Goal: Book appointment/travel/reservation

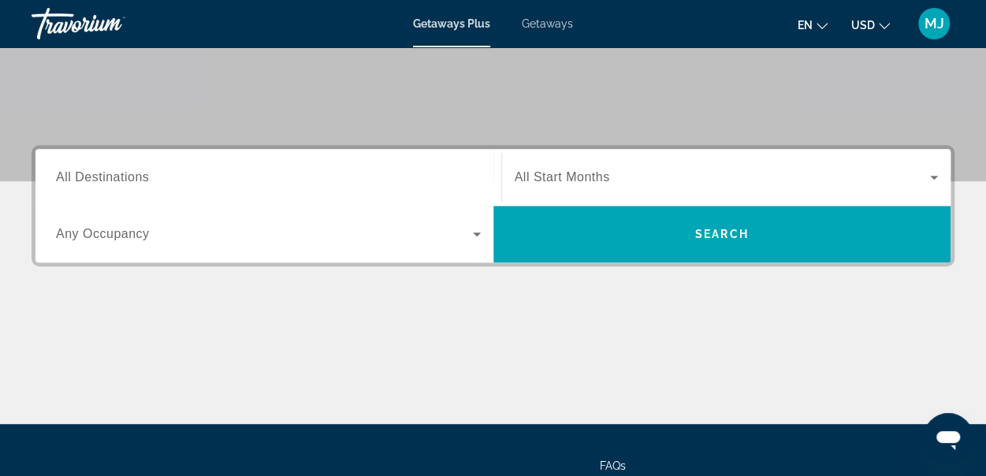
scroll to position [302, 0]
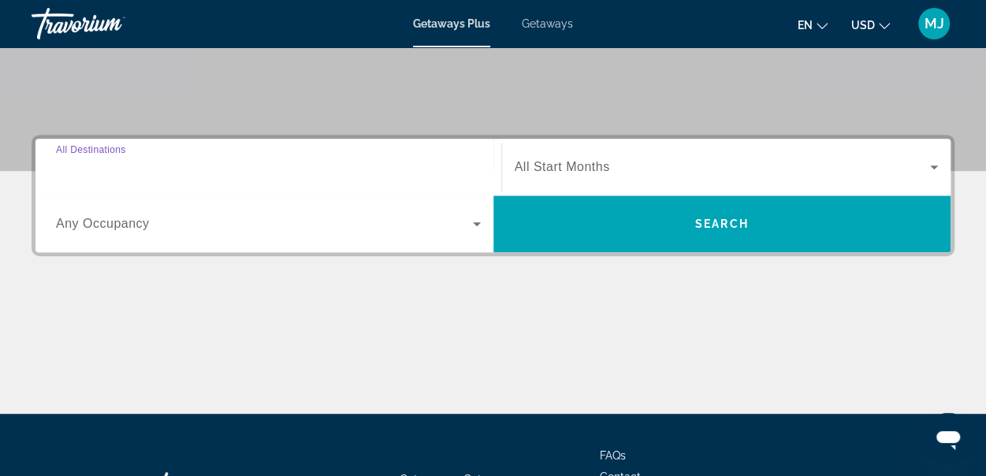
click at [273, 175] on input "Destination All Destinations" at bounding box center [268, 167] width 425 height 19
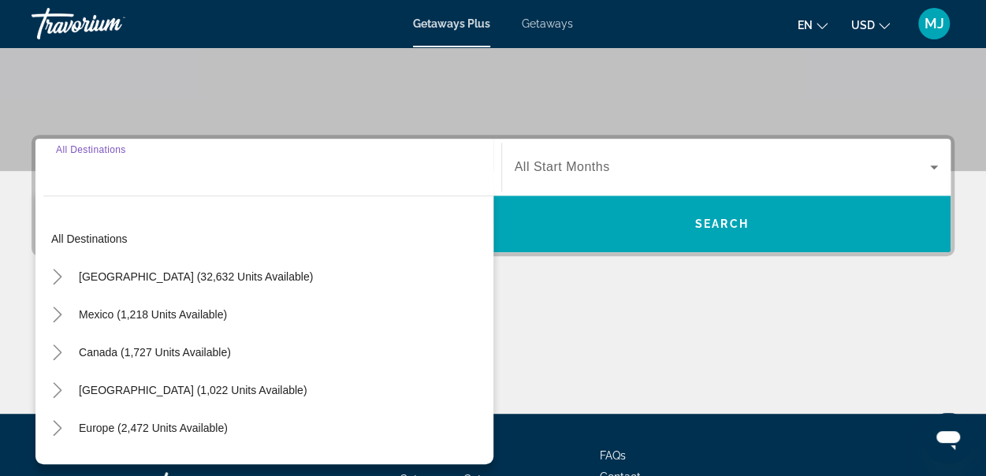
scroll to position [385, 0]
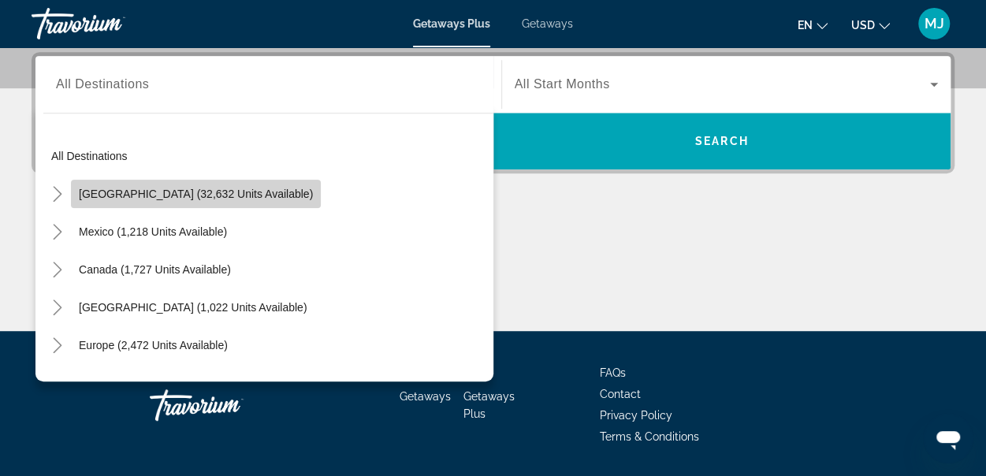
click at [248, 196] on span "[GEOGRAPHIC_DATA] (32,632 units available)" at bounding box center [196, 194] width 234 height 13
type input "**********"
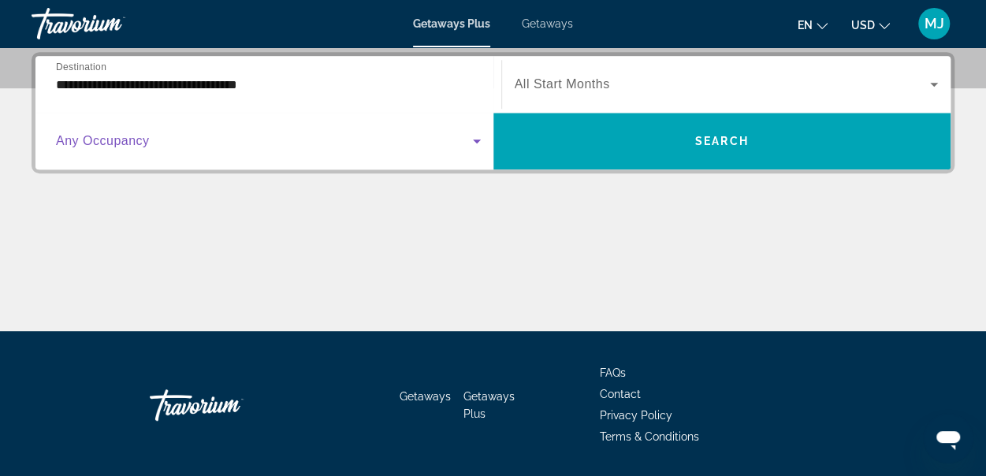
click at [473, 141] on icon "Search widget" at bounding box center [476, 141] width 19 height 19
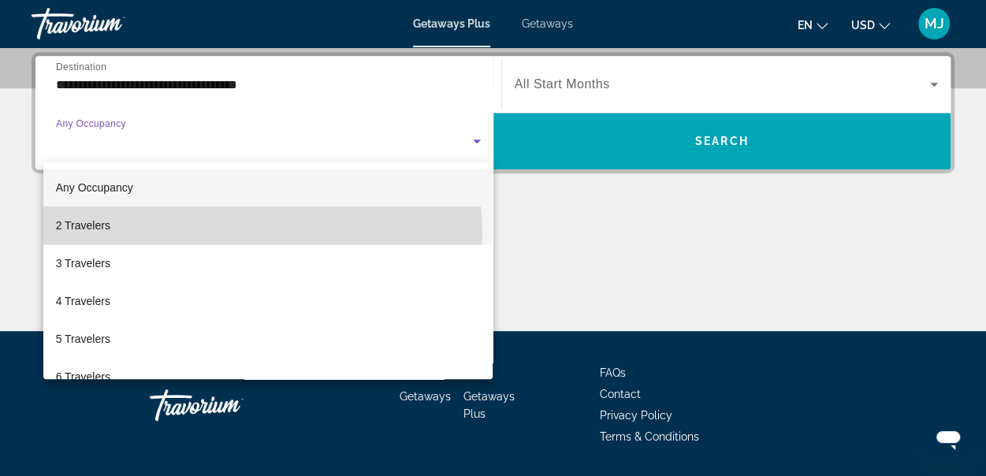
click at [240, 234] on mat-option "2 Travelers" at bounding box center [268, 226] width 450 height 38
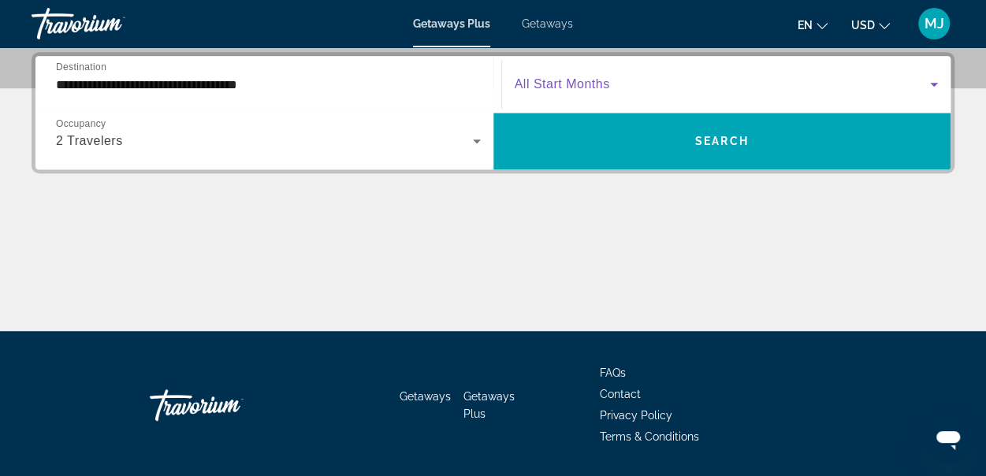
click at [936, 84] on icon "Search widget" at bounding box center [934, 84] width 19 height 19
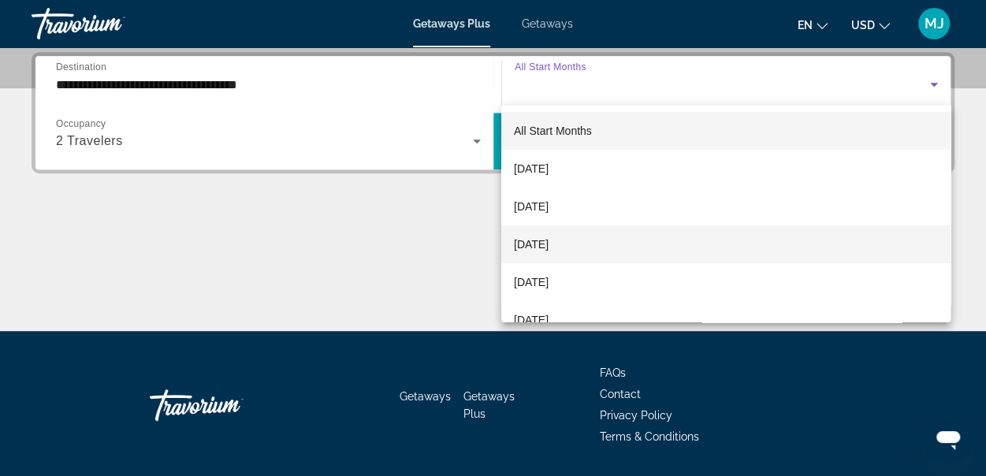
click at [642, 250] on mat-option "[DATE]" at bounding box center [725, 244] width 449 height 38
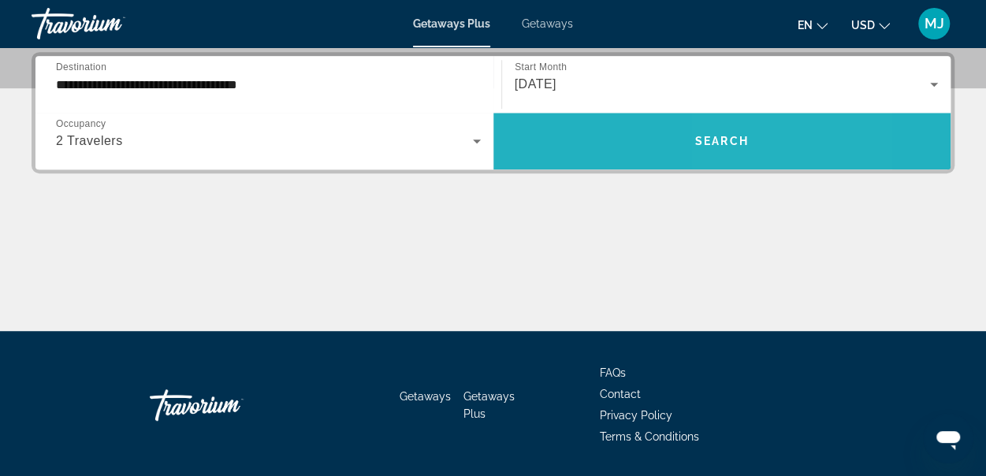
click at [743, 145] on span "Search" at bounding box center [722, 141] width 54 height 13
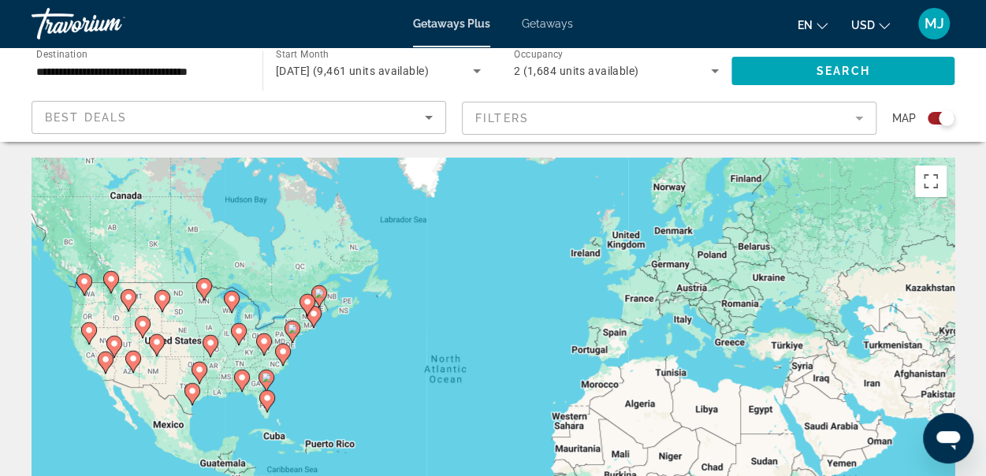
click at [937, 120] on div "Search widget" at bounding box center [941, 118] width 27 height 13
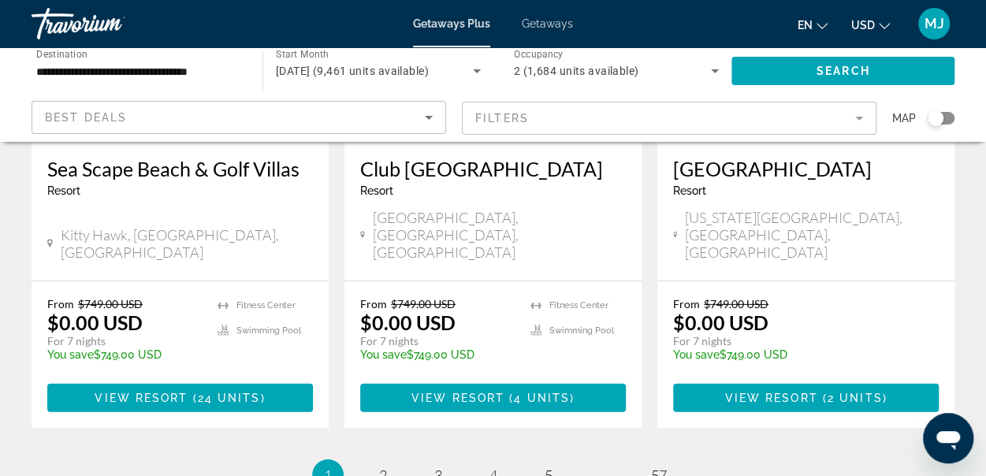
scroll to position [2135, 0]
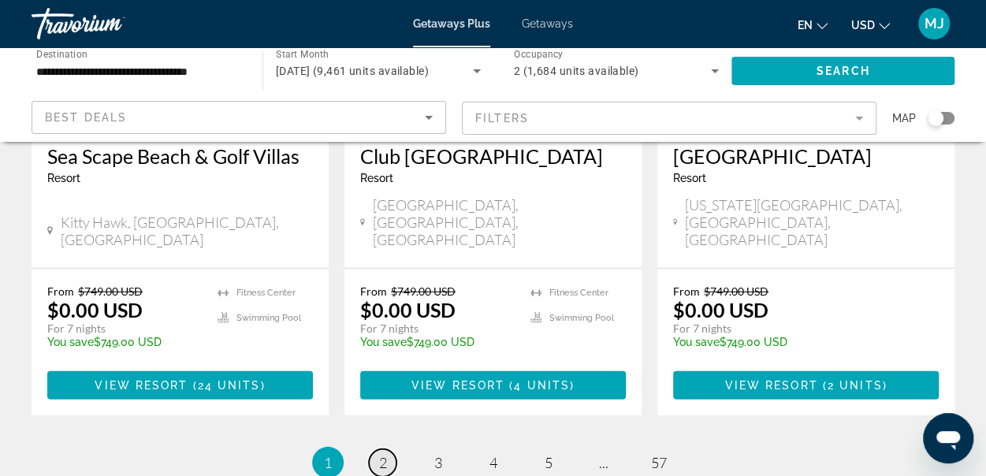
click at [385, 454] on span "2" at bounding box center [383, 462] width 8 height 17
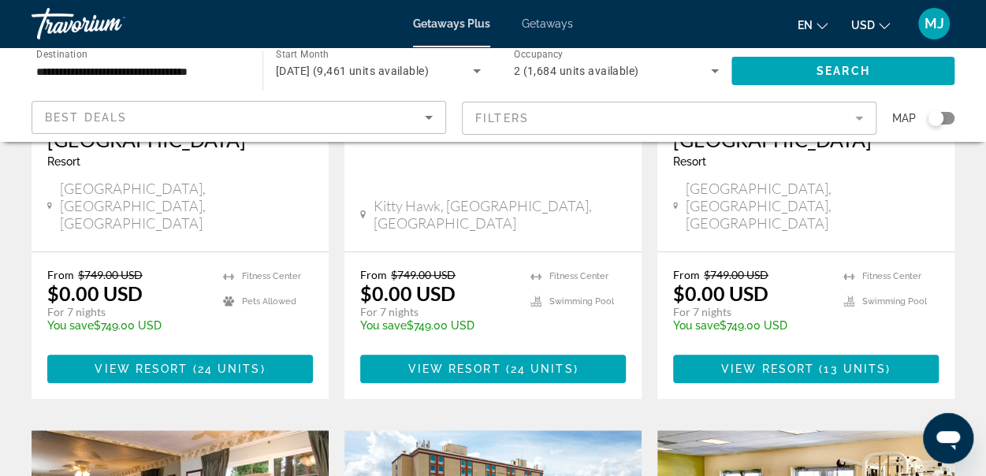
scroll to position [374, 0]
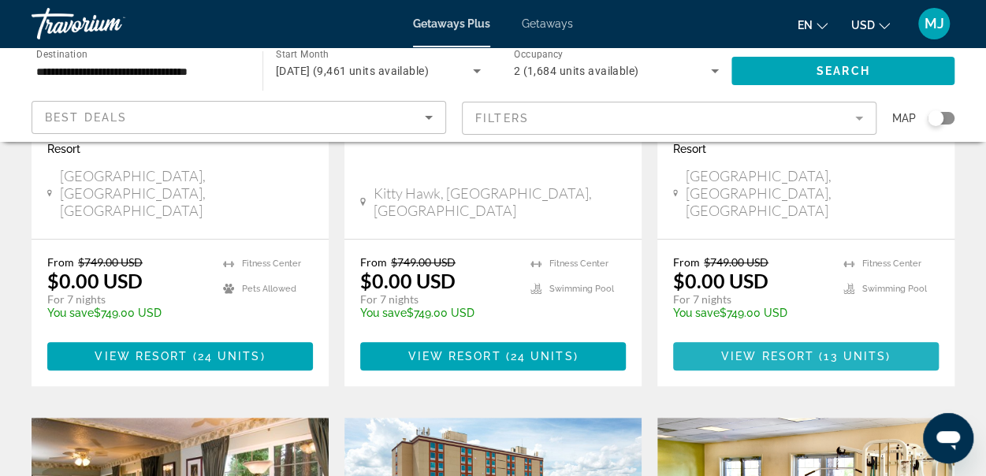
click at [798, 350] on span "View Resort" at bounding box center [767, 356] width 93 height 13
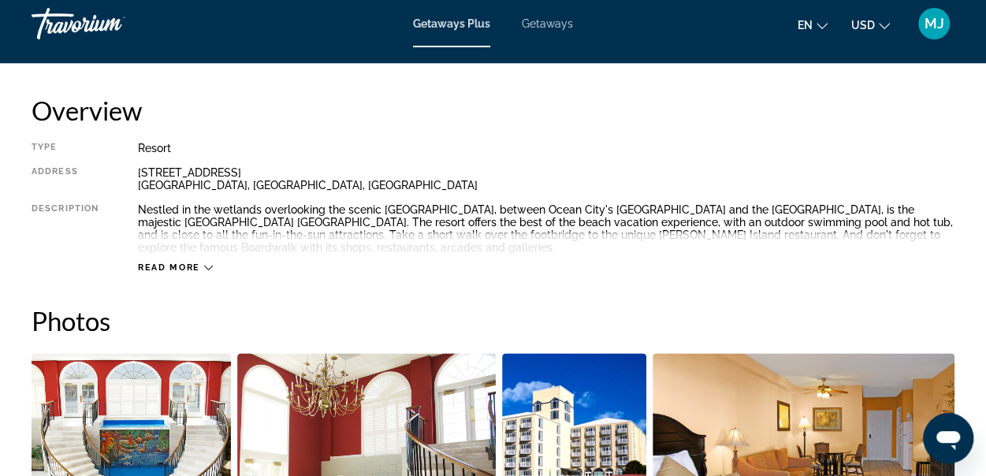
scroll to position [788, 0]
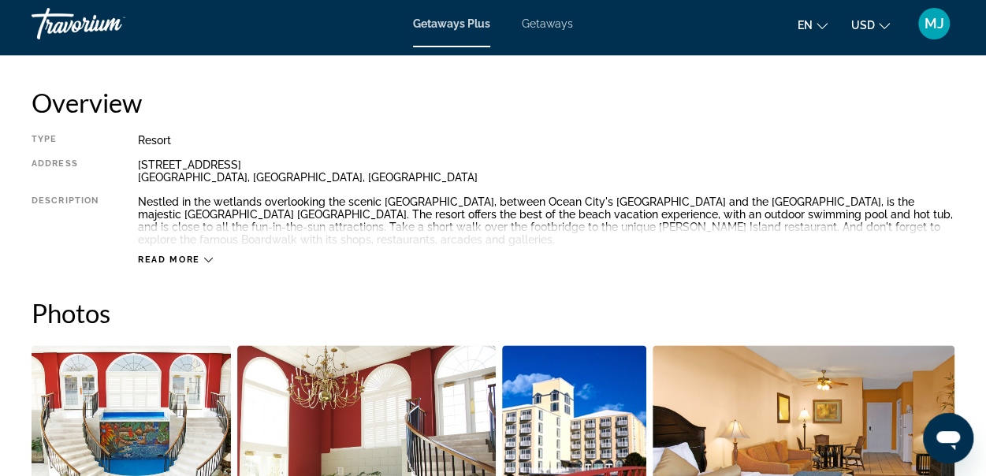
click at [211, 257] on icon "Main content" at bounding box center [208, 259] width 9 height 9
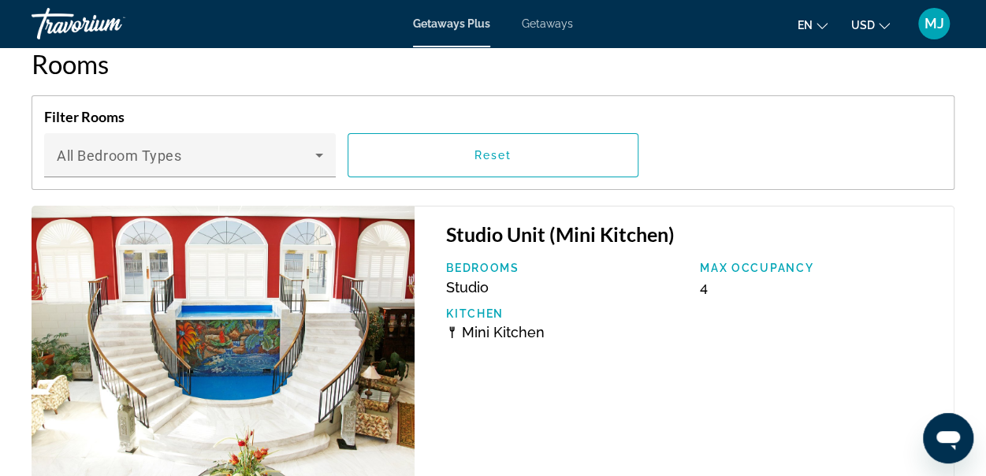
scroll to position [3082, 0]
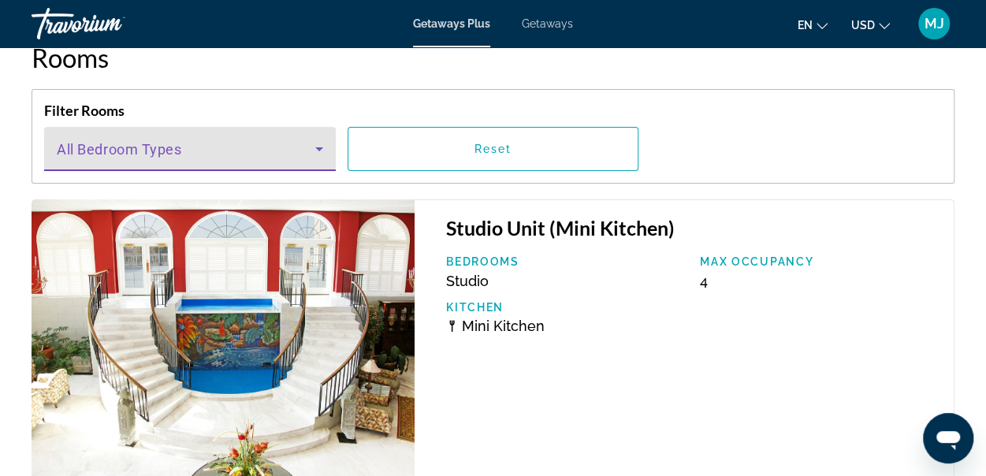
click at [315, 153] on icon "Main content" at bounding box center [319, 149] width 19 height 19
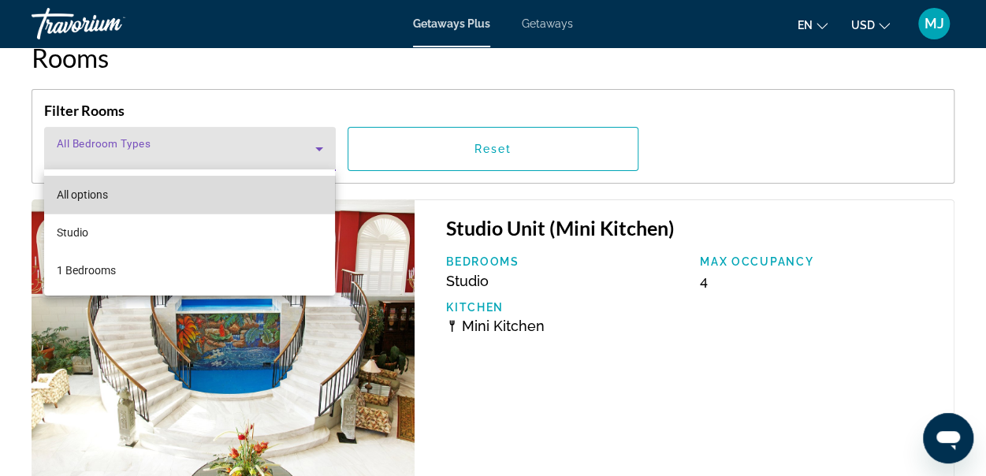
click at [109, 189] on mat-option "All options" at bounding box center [190, 195] width 292 height 38
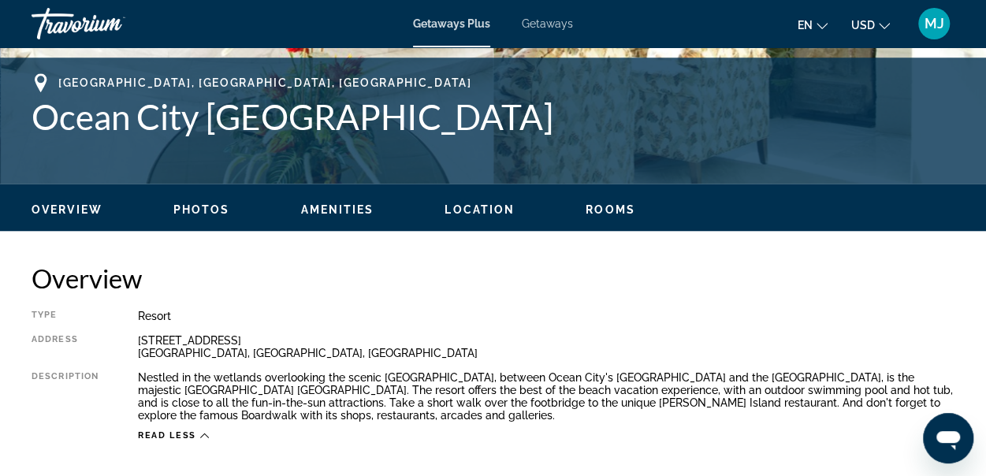
scroll to position [620, 0]
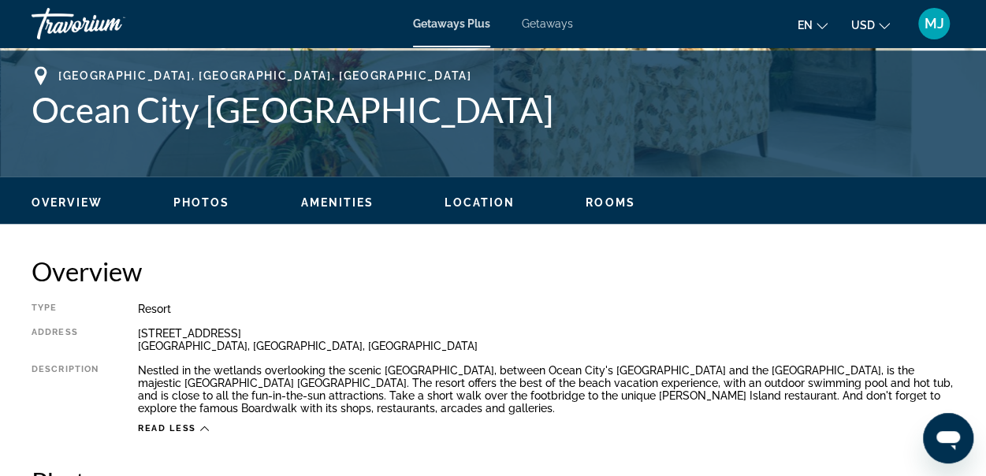
click at [213, 206] on span "Photos" at bounding box center [201, 202] width 57 height 13
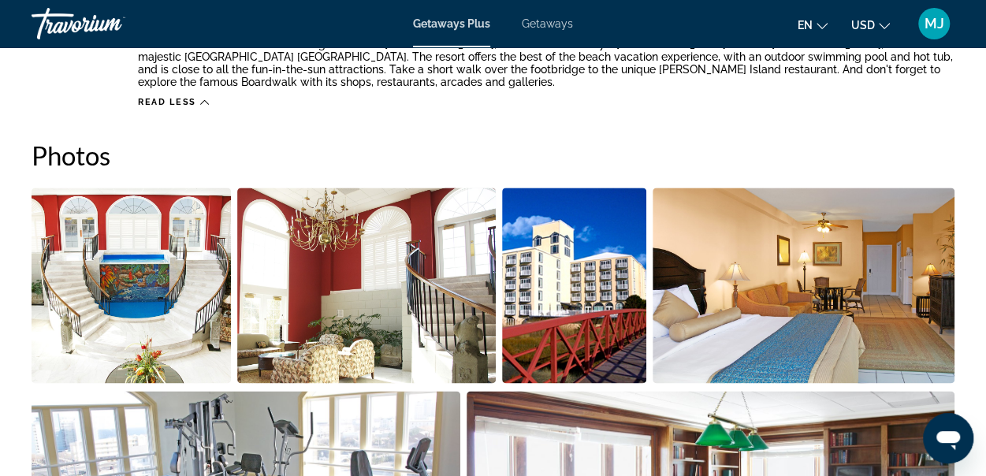
scroll to position [991, 0]
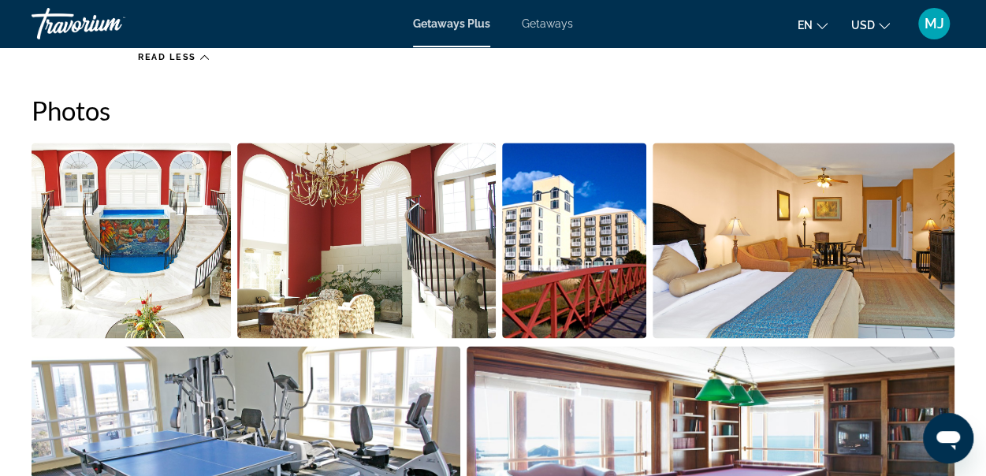
click at [165, 229] on img "Open full-screen image slider" at bounding box center [131, 240] width 199 height 195
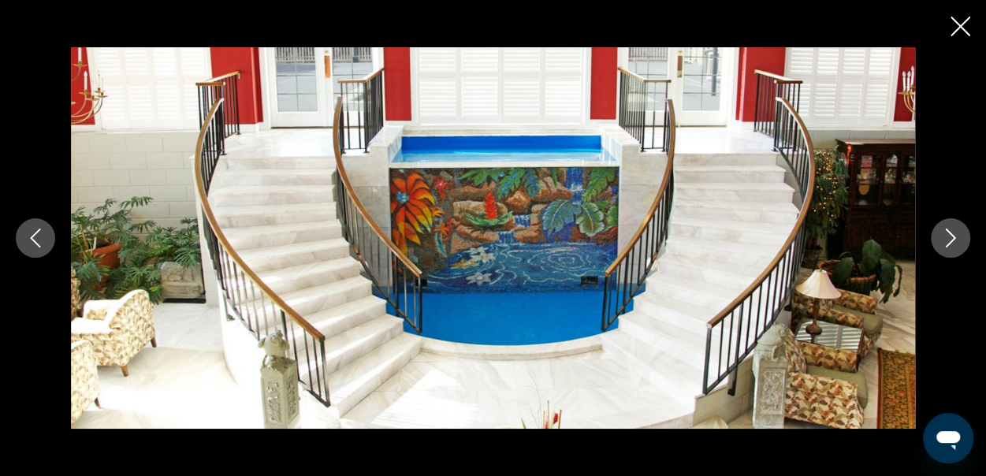
click at [955, 240] on icon "Next image" at bounding box center [950, 238] width 19 height 19
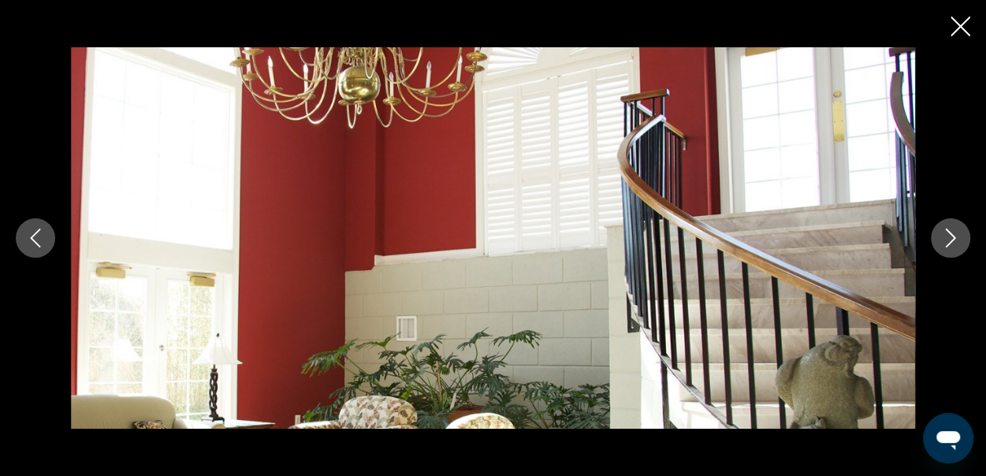
click at [955, 240] on icon "Next image" at bounding box center [950, 238] width 19 height 19
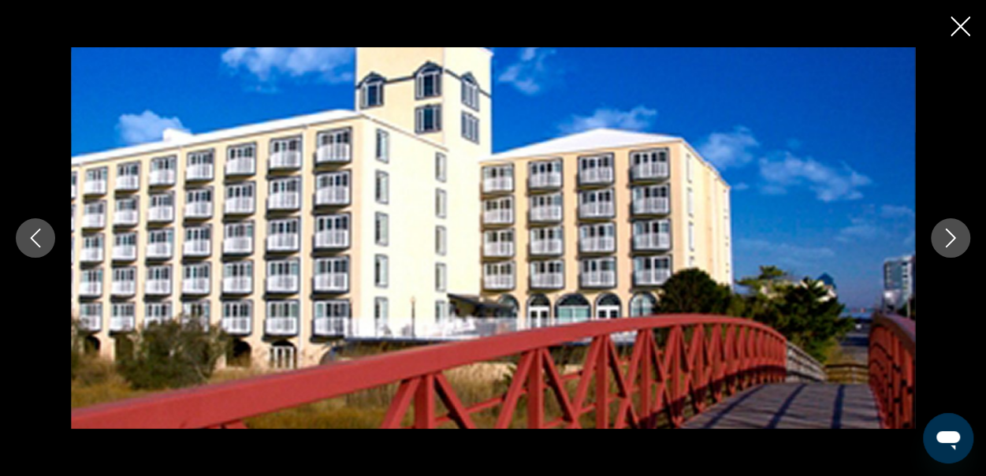
click at [955, 240] on icon "Next image" at bounding box center [950, 238] width 19 height 19
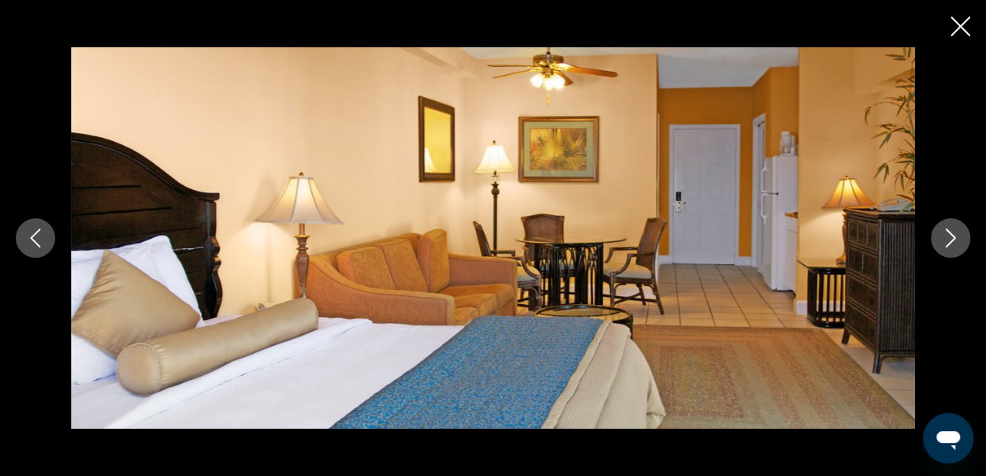
click at [954, 247] on icon "Next image" at bounding box center [950, 238] width 19 height 19
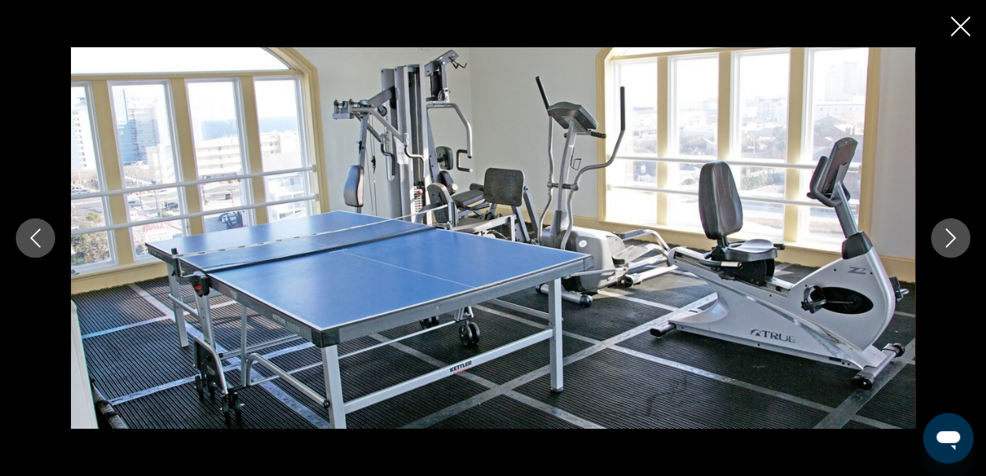
click at [954, 247] on icon "Next image" at bounding box center [950, 238] width 19 height 19
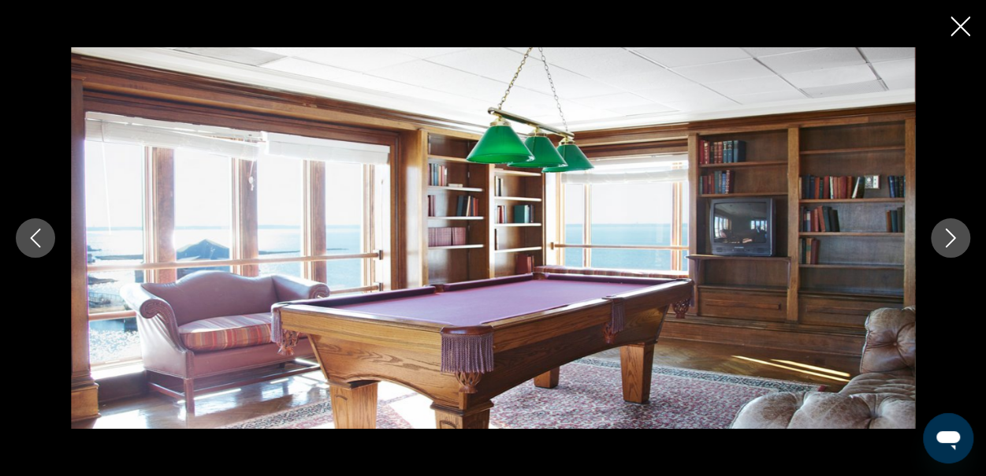
click at [954, 247] on icon "Next image" at bounding box center [950, 238] width 19 height 19
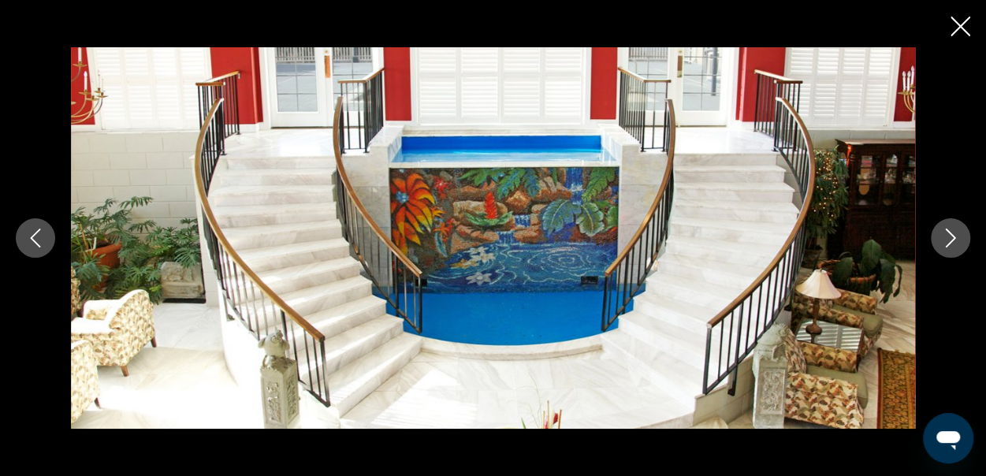
scroll to position [0, 0]
click at [952, 234] on icon "Next image" at bounding box center [950, 238] width 19 height 19
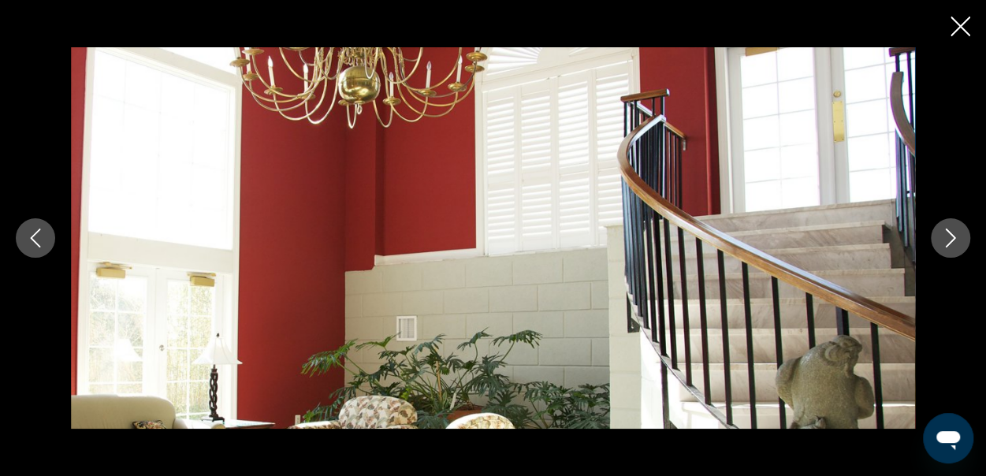
click at [929, 234] on div "prev next" at bounding box center [493, 237] width 986 height 381
click at [952, 238] on icon "Next image" at bounding box center [950, 238] width 19 height 19
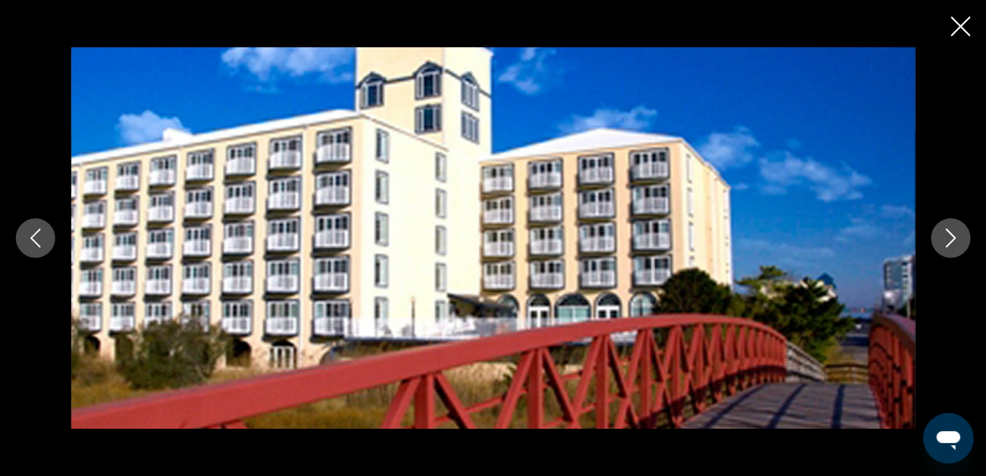
click at [952, 238] on icon "Next image" at bounding box center [950, 238] width 19 height 19
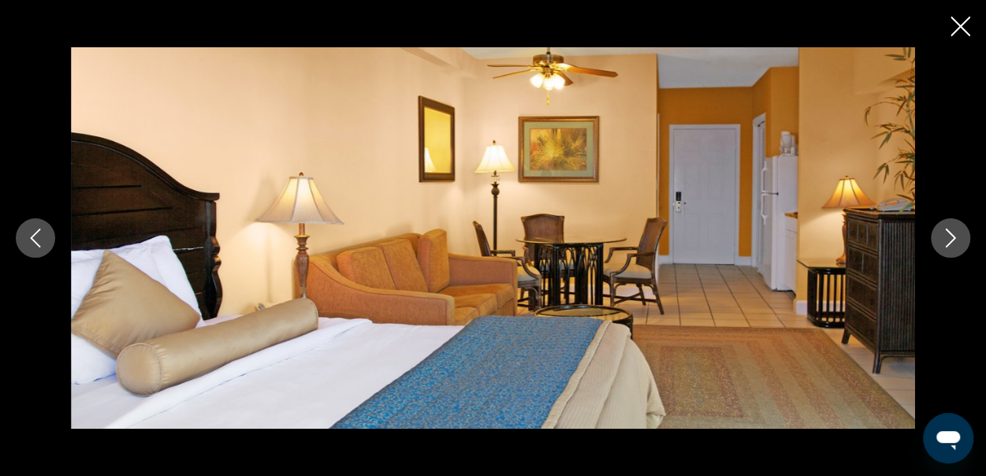
click at [952, 238] on icon "Next image" at bounding box center [950, 238] width 19 height 19
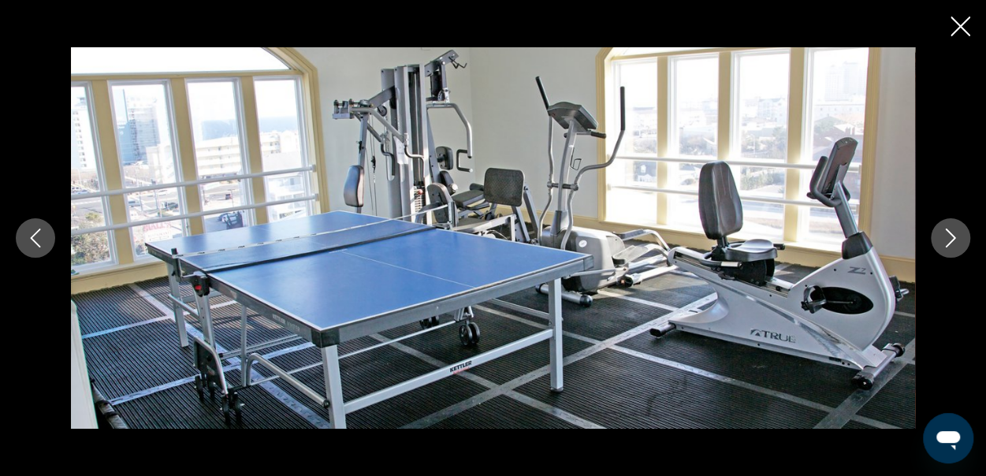
click at [952, 238] on icon "Next image" at bounding box center [950, 238] width 19 height 19
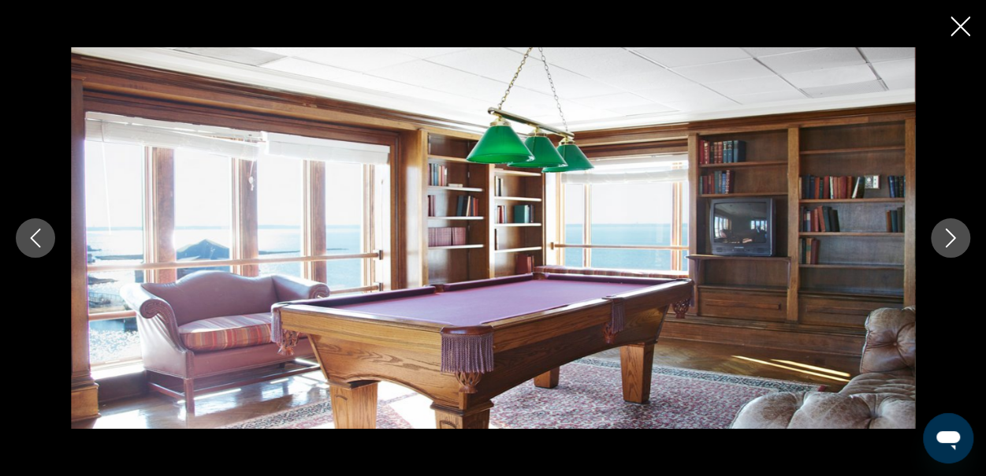
click at [952, 238] on icon "Next image" at bounding box center [950, 238] width 19 height 19
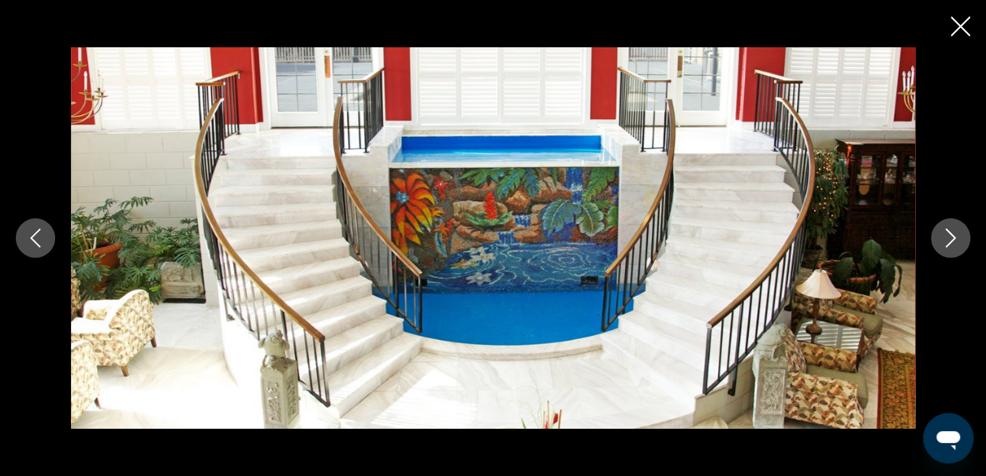
click at [952, 238] on icon "Next image" at bounding box center [950, 238] width 19 height 19
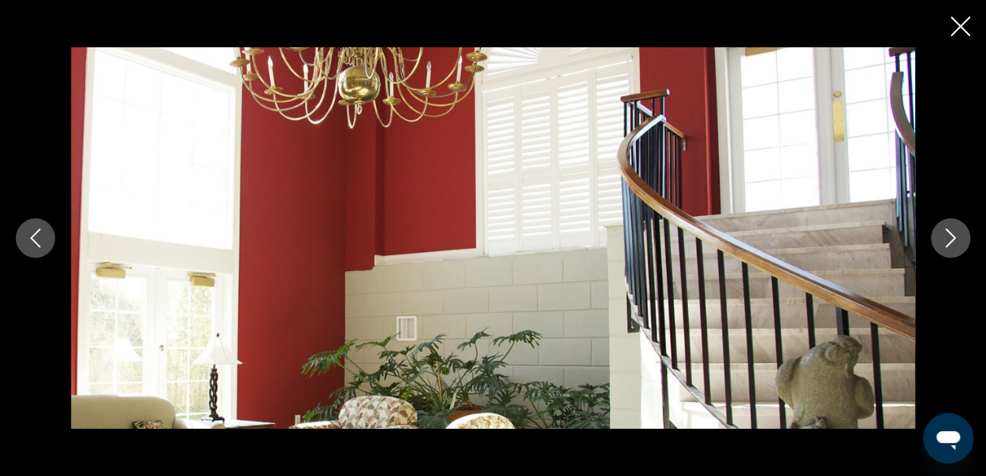
click at [952, 238] on icon "Next image" at bounding box center [950, 238] width 19 height 19
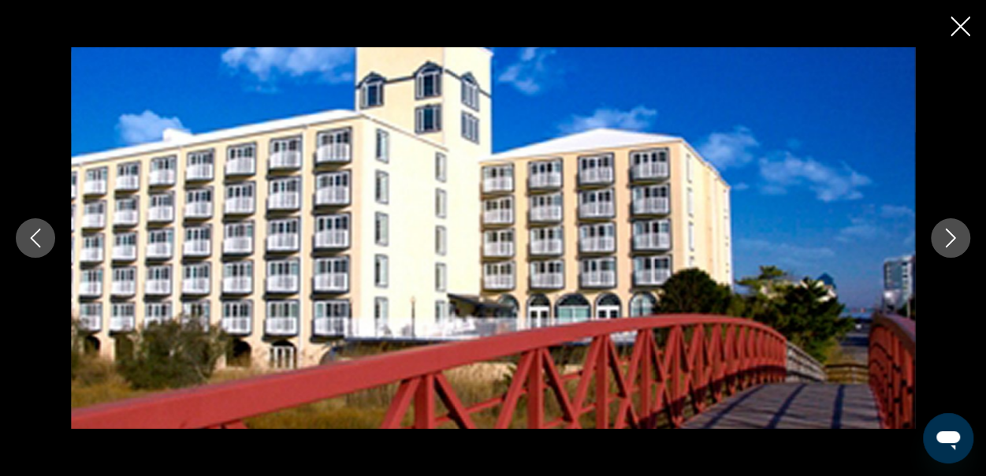
click at [952, 238] on icon "Next image" at bounding box center [950, 238] width 19 height 19
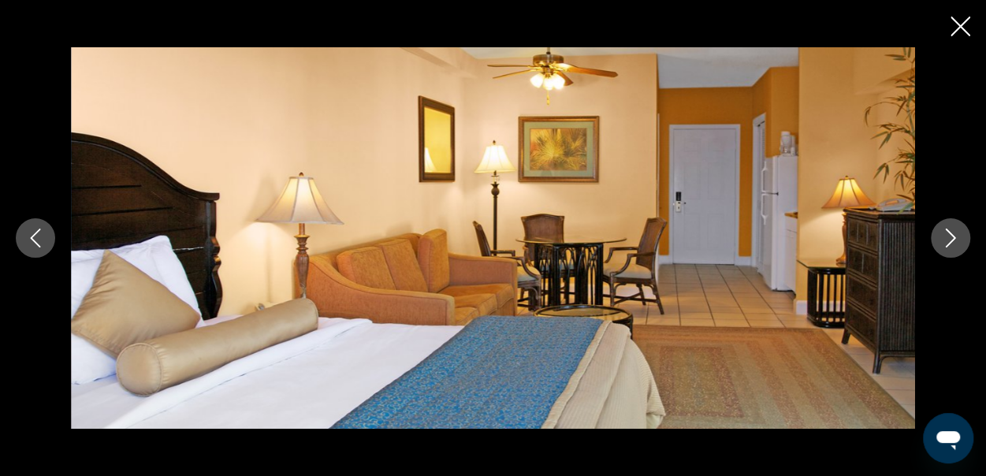
click at [952, 238] on icon "Next image" at bounding box center [950, 238] width 19 height 19
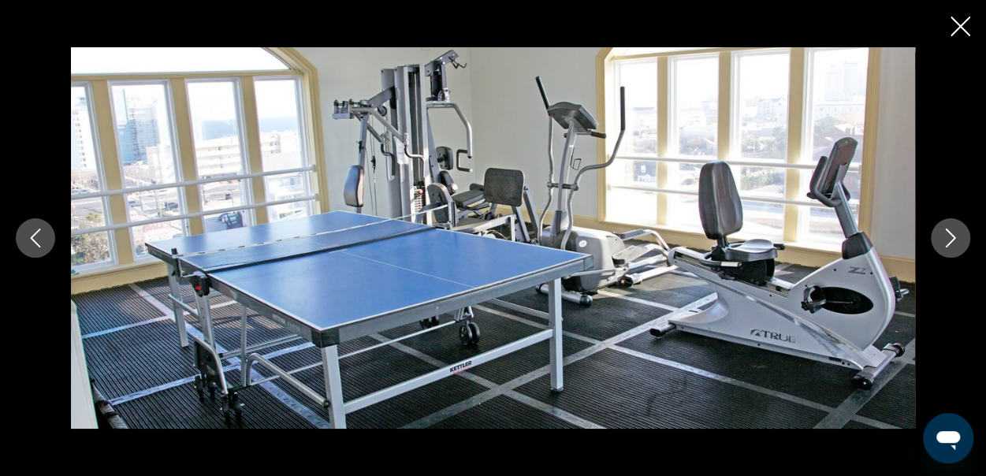
click at [952, 238] on icon "Next image" at bounding box center [950, 238] width 19 height 19
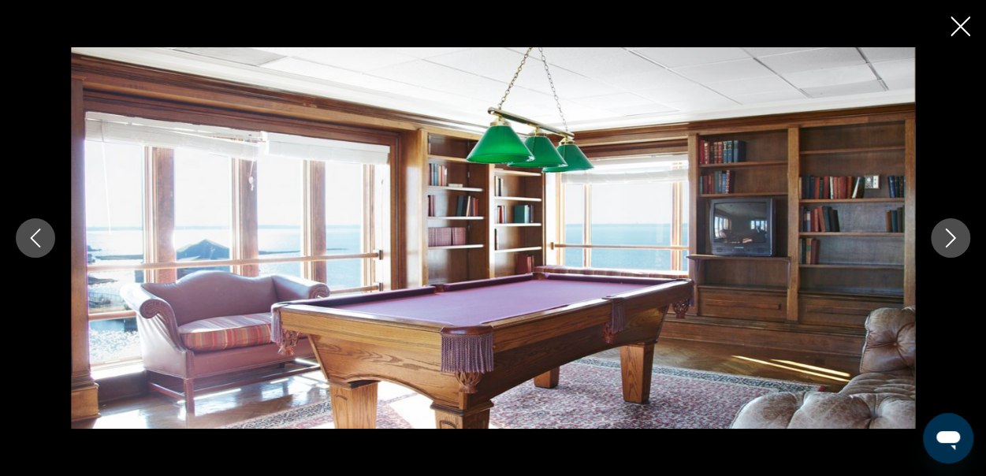
click at [952, 238] on icon "Next image" at bounding box center [950, 238] width 19 height 19
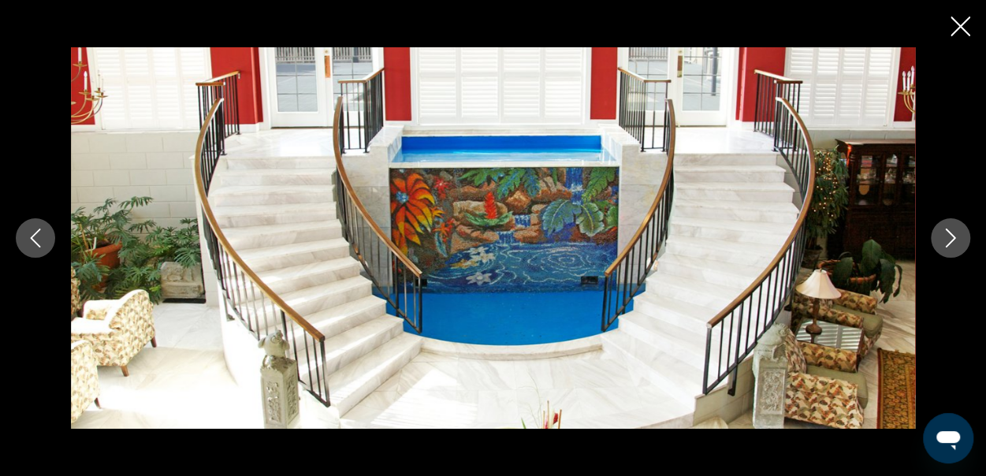
click at [952, 238] on icon "Next image" at bounding box center [950, 238] width 19 height 19
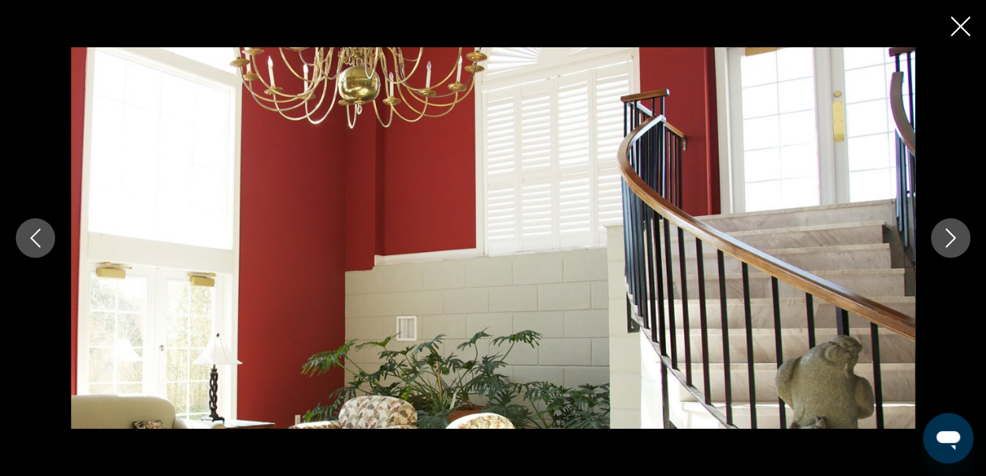
click at [957, 34] on icon "Close slideshow" at bounding box center [961, 27] width 20 height 20
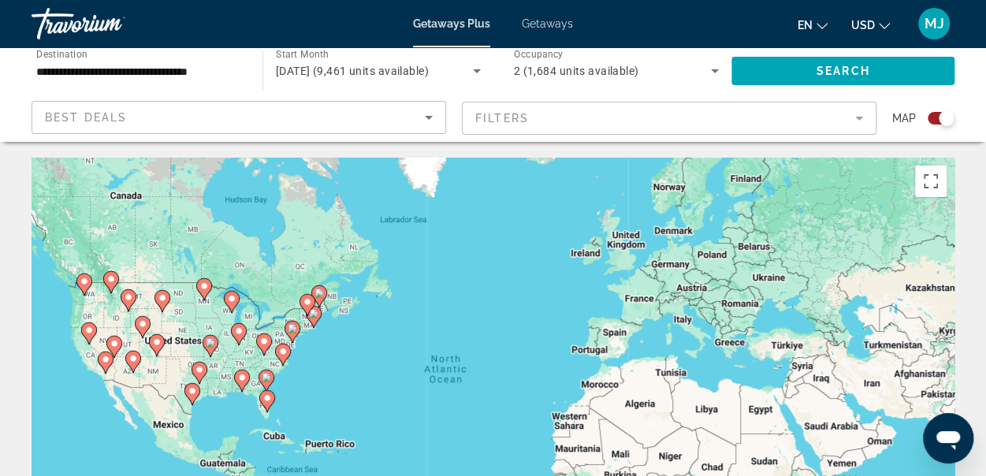
click at [945, 127] on div "Map" at bounding box center [923, 118] width 62 height 35
click at [942, 115] on div "Search widget" at bounding box center [947, 118] width 16 height 16
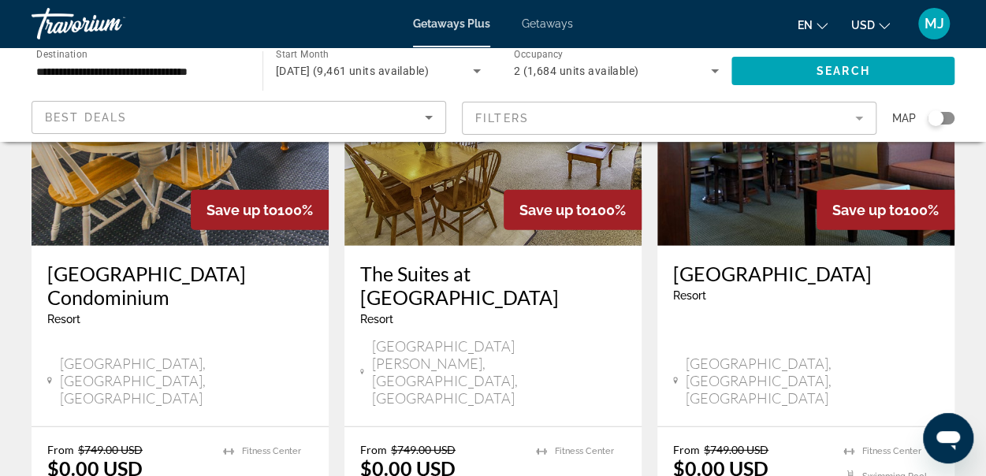
scroll to position [2143, 0]
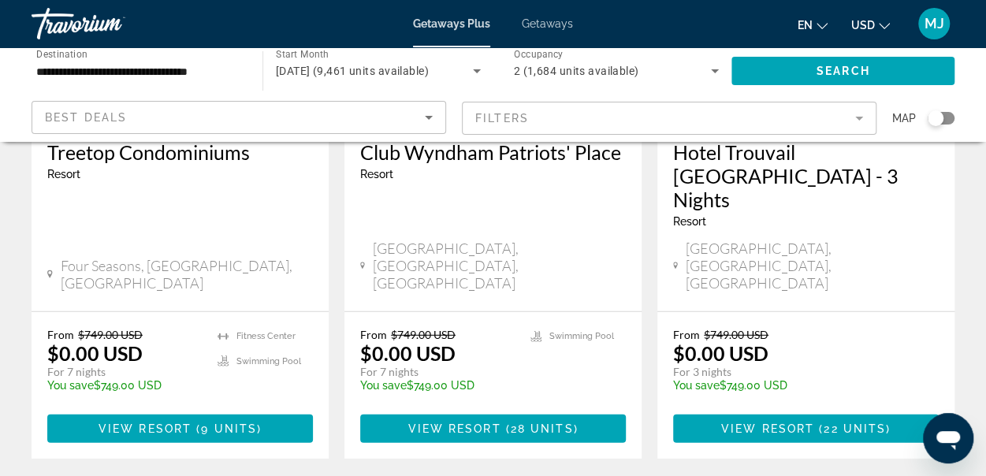
scroll to position [2191, 0]
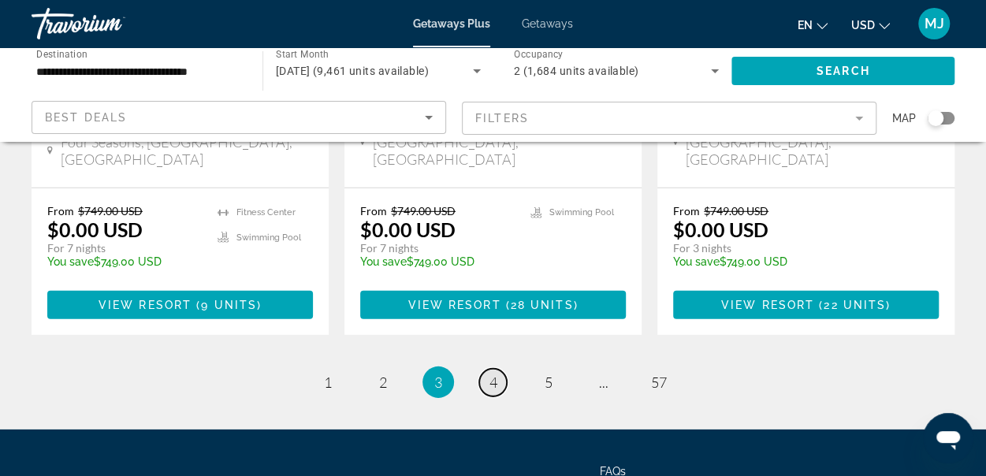
click at [490, 374] on span "4" at bounding box center [494, 382] width 8 height 17
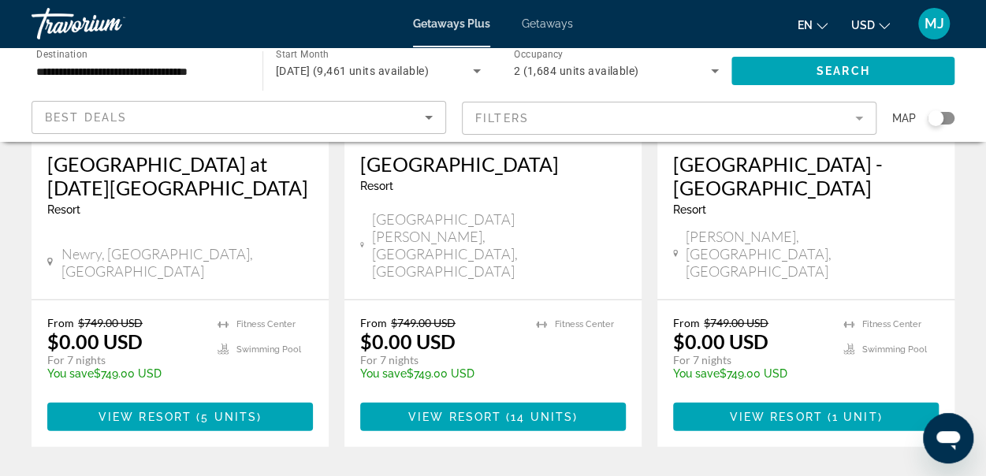
scroll to position [2100, 0]
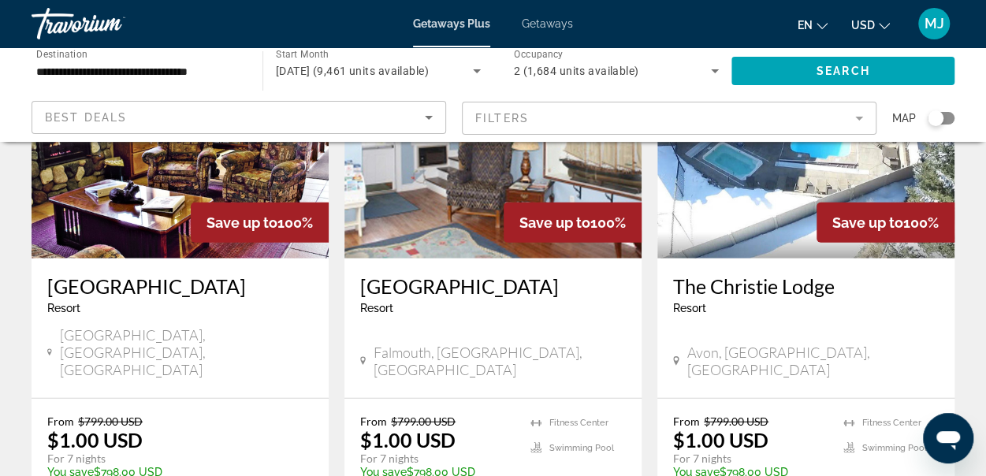
scroll to position [2008, 0]
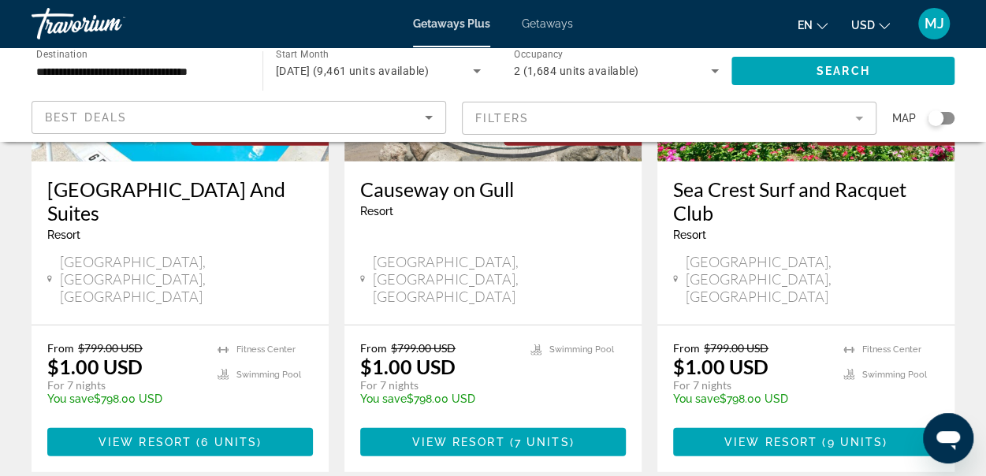
scroll to position [2187, 0]
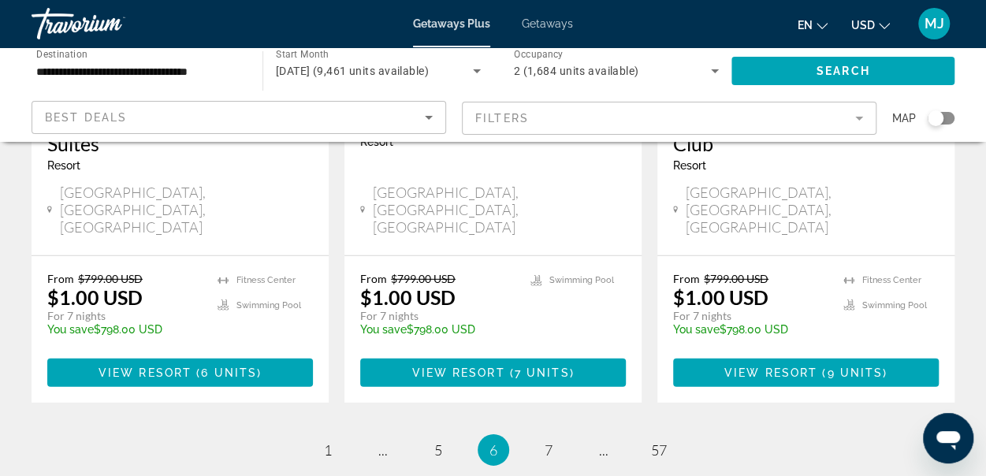
drag, startPoint x: 993, startPoint y: 78, endPoint x: 3, endPoint y: 13, distance: 992.2
click at [548, 441] on span "7" at bounding box center [549, 449] width 8 height 17
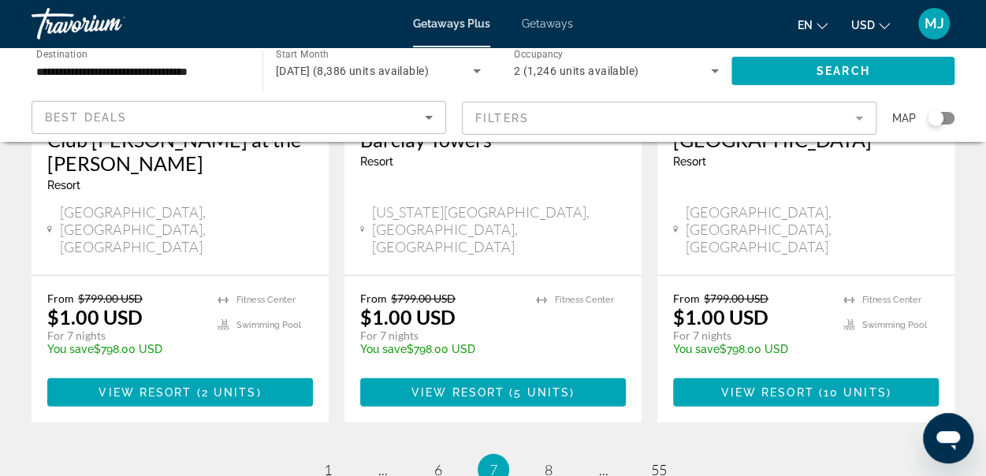
scroll to position [2191, 0]
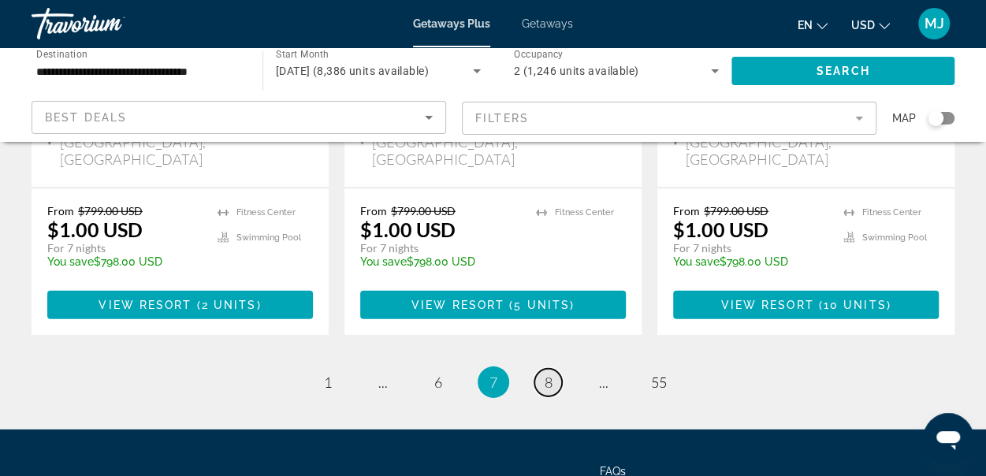
click at [547, 374] on span "8" at bounding box center [549, 382] width 8 height 17
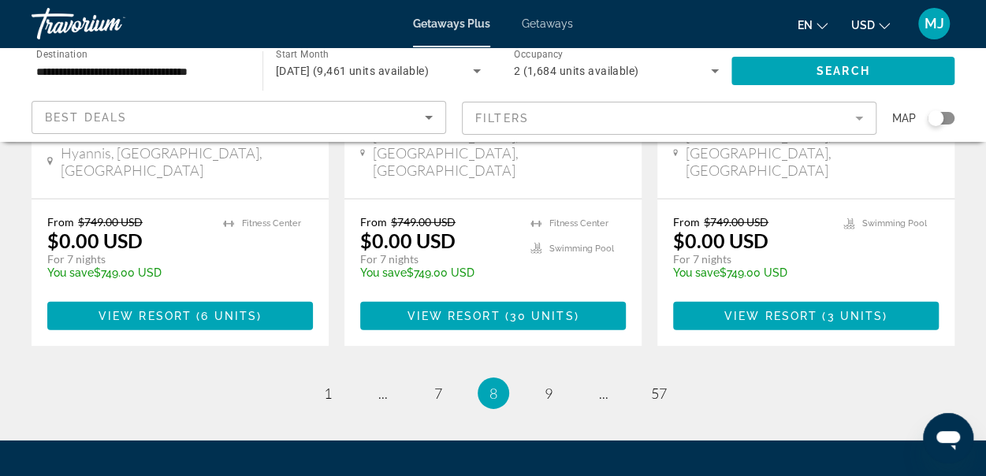
scroll to position [2213, 0]
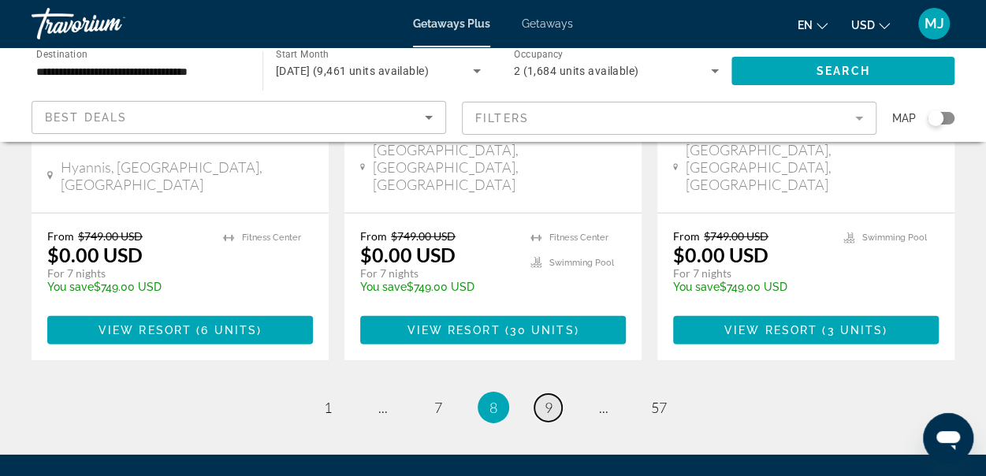
click at [546, 399] on span "9" at bounding box center [549, 407] width 8 height 17
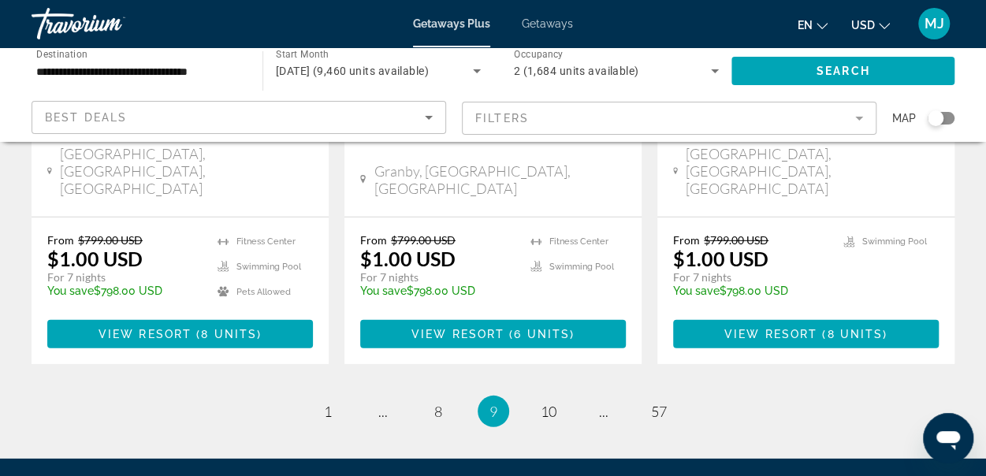
scroll to position [2161, 0]
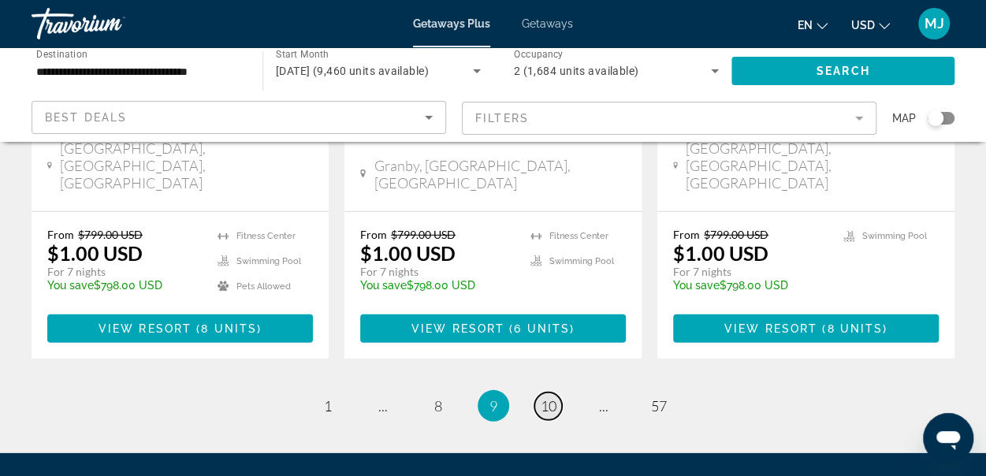
click at [548, 397] on span "10" at bounding box center [549, 405] width 16 height 17
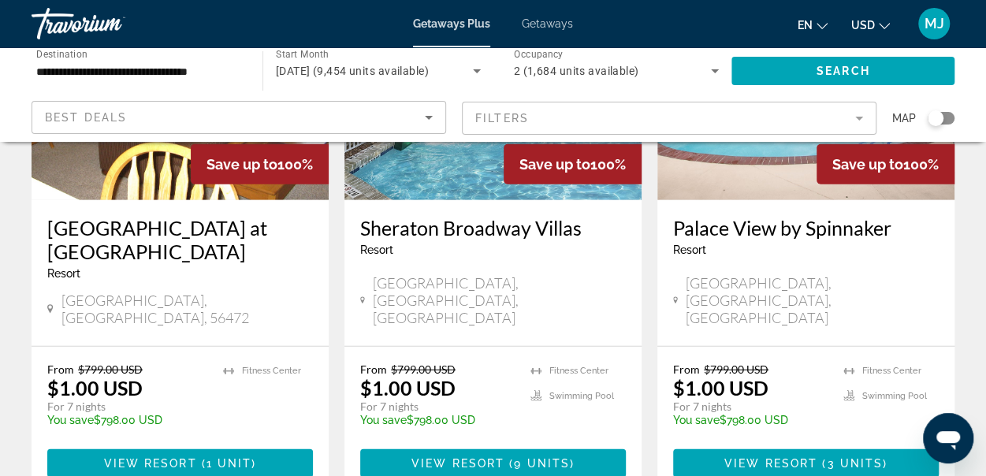
scroll to position [2102, 0]
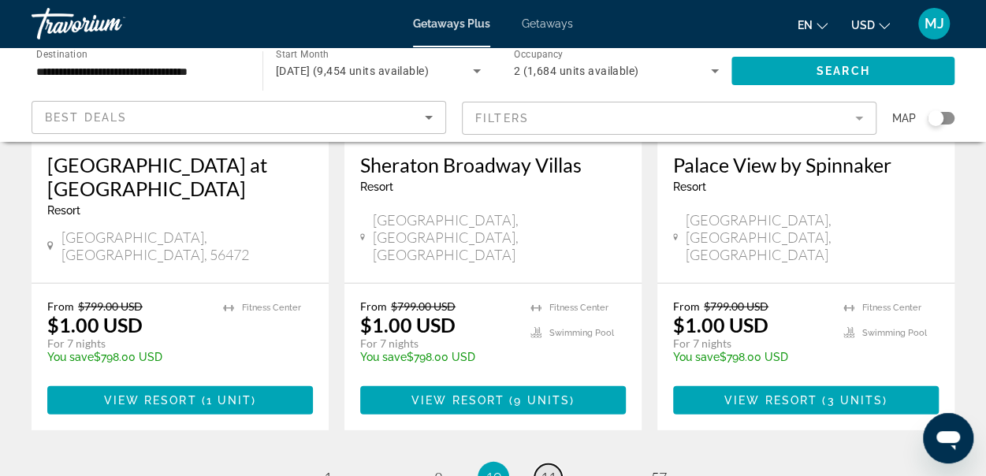
click at [546, 469] on span "11" at bounding box center [549, 477] width 16 height 17
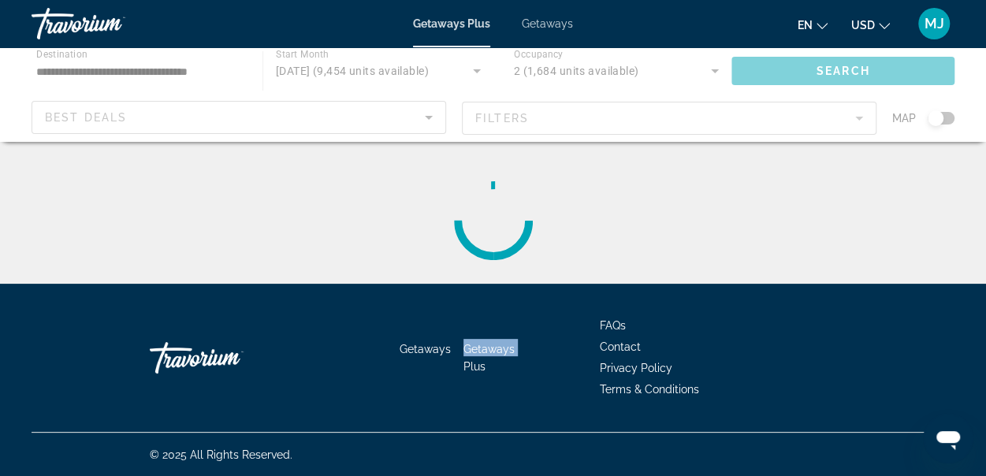
click at [546, 317] on div "Getaways Getaways Plus FAQs Contact Privacy Policy Terms & Conditions" at bounding box center [493, 358] width 923 height 148
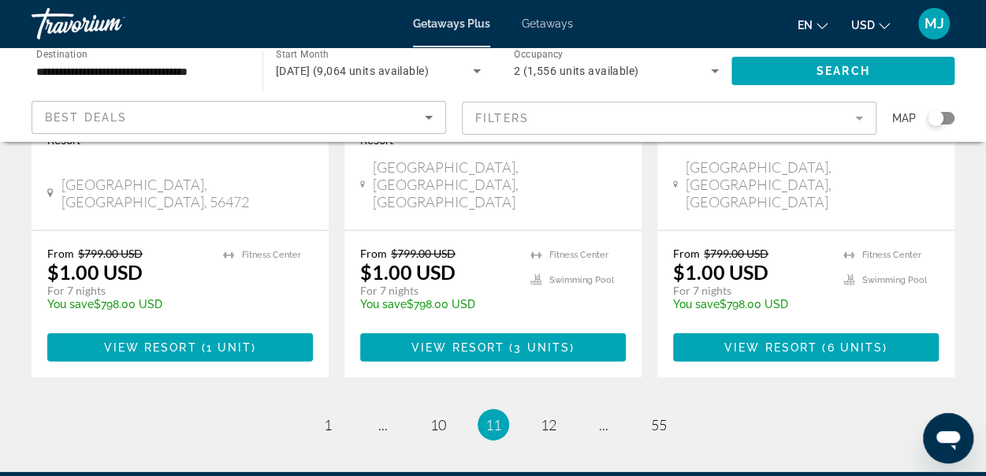
scroll to position [2214, 0]
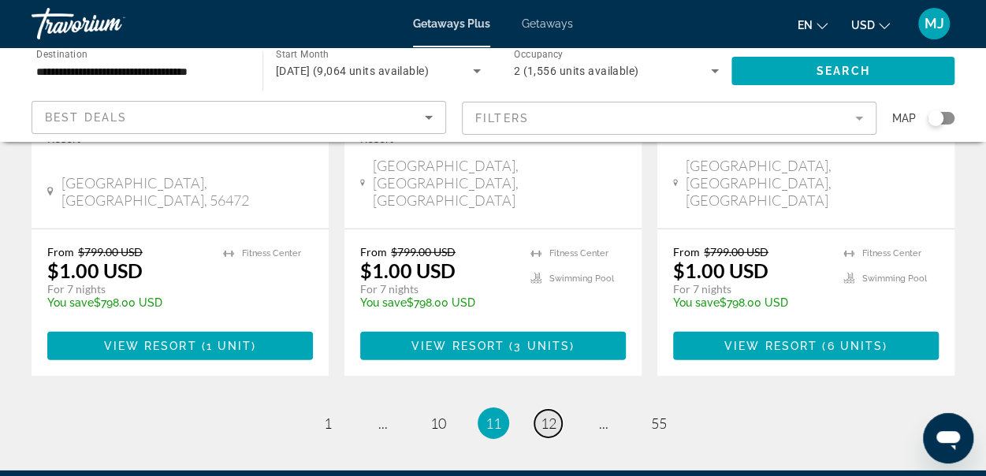
click at [552, 415] on span "12" at bounding box center [549, 423] width 16 height 17
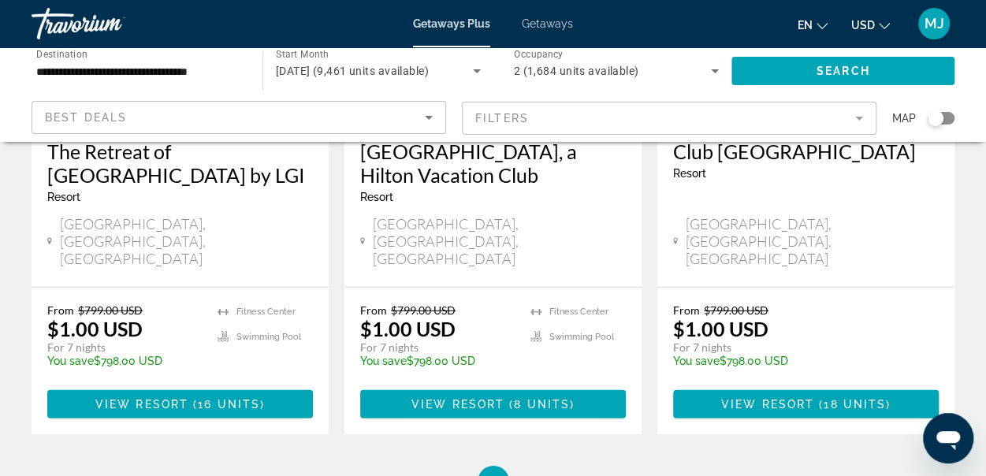
scroll to position [2214, 0]
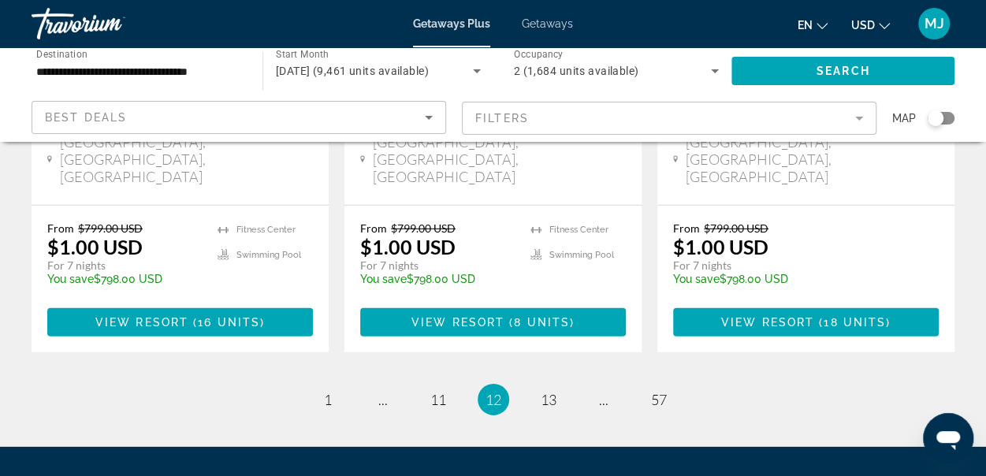
drag, startPoint x: 990, startPoint y: 149, endPoint x: 43, endPoint y: 31, distance: 954.9
drag, startPoint x: 550, startPoint y: 249, endPoint x: 542, endPoint y: 249, distance: 8.7
click at [542, 384] on li "page 13" at bounding box center [549, 400] width 32 height 32
click at [551, 391] on span "13" at bounding box center [549, 399] width 16 height 17
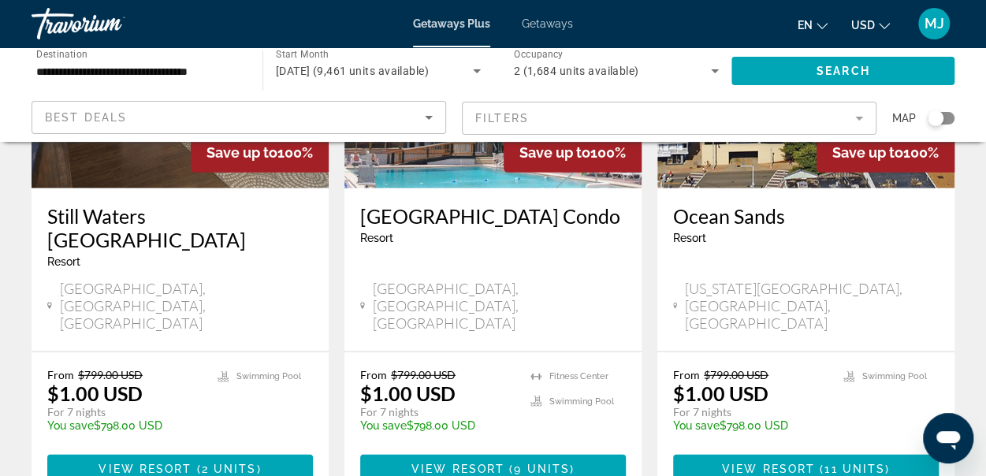
scroll to position [2050, 0]
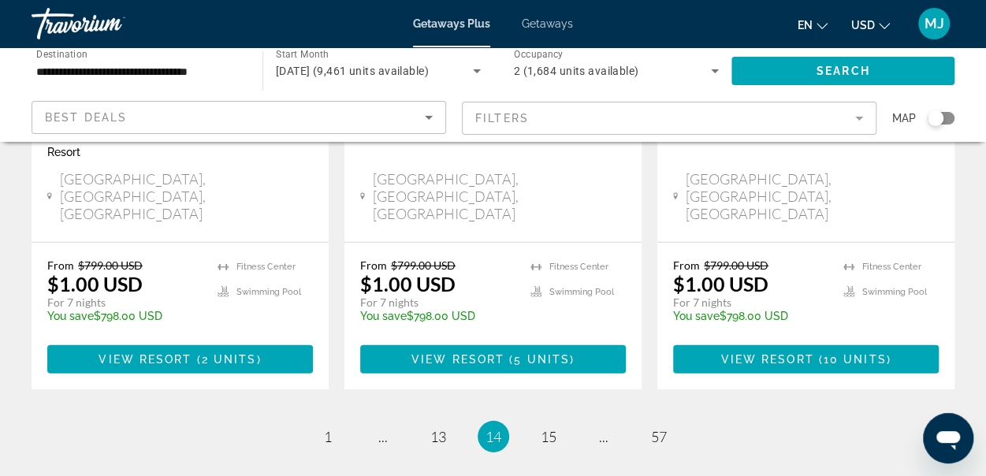
scroll to position [2165, 0]
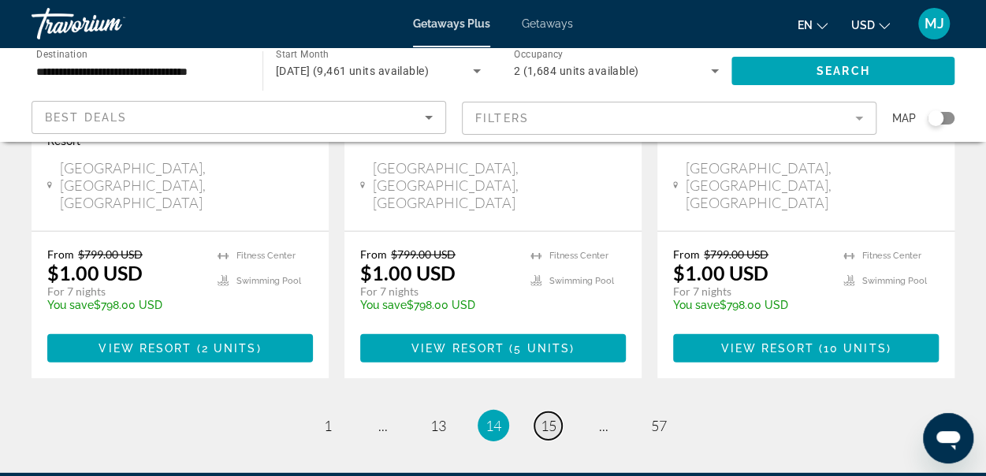
click at [551, 417] on span "15" at bounding box center [549, 425] width 16 height 17
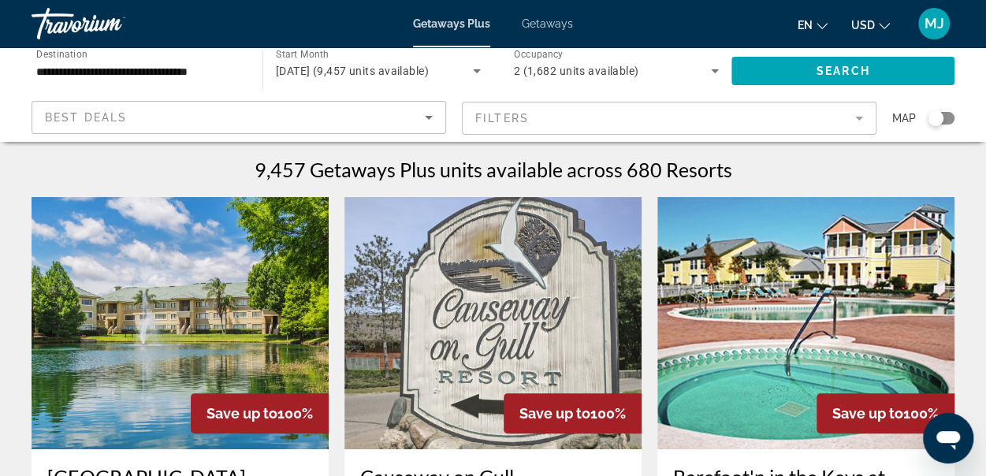
click at [551, 277] on img "Main content" at bounding box center [492, 323] width 297 height 252
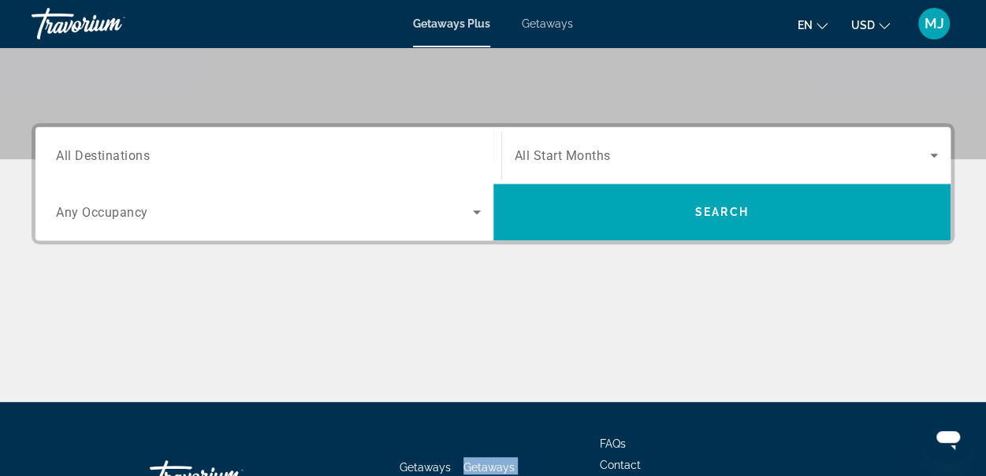
scroll to position [315, 0]
